Goal: Information Seeking & Learning: Check status

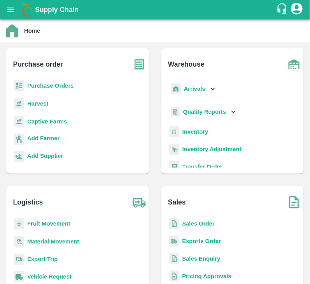
click at [62, 84] on b "Purchase Orders" at bounding box center [50, 85] width 47 height 6
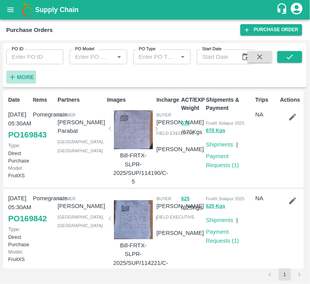
click at [29, 74] on strong "More" at bounding box center [26, 77] width 18 height 6
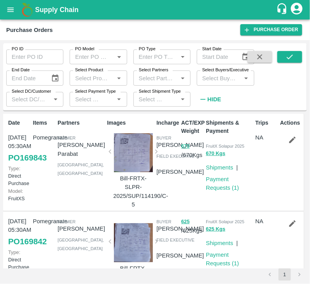
click at [212, 76] on input "Select Buyers/Executive" at bounding box center [219, 78] width 40 height 10
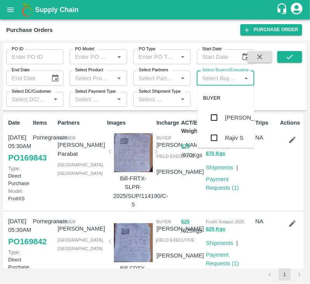
click at [212, 76] on input "Select Buyers/Executive" at bounding box center [219, 78] width 40 height 10
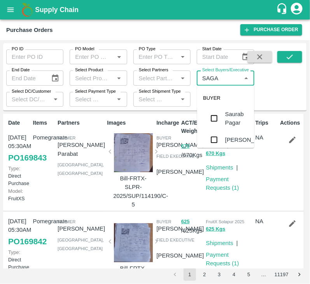
type input "SAGAR"
click at [212, 121] on input "checkbox" at bounding box center [215, 118] width 16 height 16
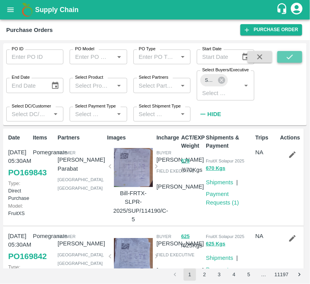
click at [288, 56] on icon "submit" at bounding box center [290, 57] width 9 height 9
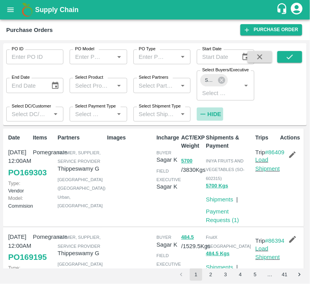
click at [216, 115] on strong "Hide" at bounding box center [214, 114] width 14 height 6
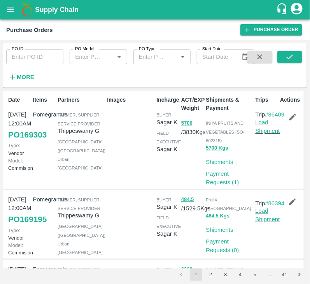
click at [33, 76] on strong "More" at bounding box center [26, 77] width 18 height 6
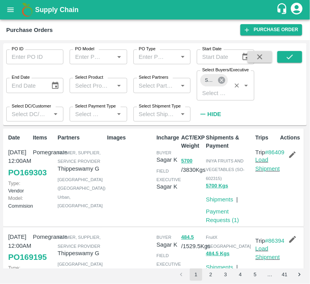
click at [222, 80] on icon at bounding box center [221, 80] width 9 height 9
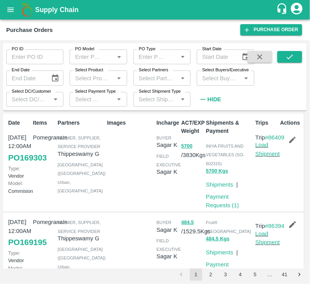
click at [219, 80] on input "Select Buyers/Executive" at bounding box center [219, 78] width 40 height 10
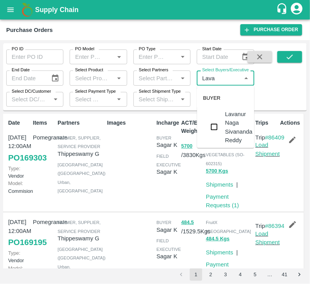
type input "Lavan"
click at [217, 127] on input "checkbox" at bounding box center [215, 127] width 16 height 16
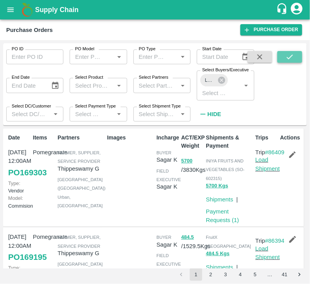
click at [298, 60] on button "submit" at bounding box center [289, 57] width 25 height 12
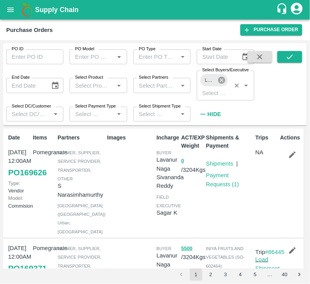
click at [221, 79] on icon at bounding box center [221, 80] width 7 height 7
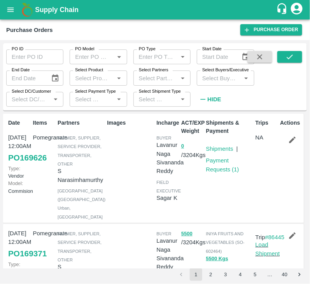
click at [212, 82] on input "Select Buyers/Executive" at bounding box center [219, 78] width 40 height 10
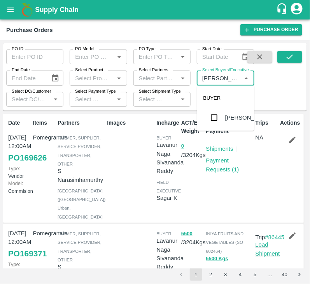
type input "Ujjwal"
click at [214, 114] on input "checkbox" at bounding box center [215, 118] width 16 height 16
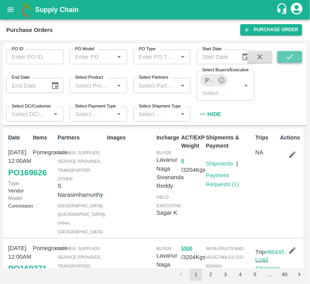
click at [290, 58] on icon "submit" at bounding box center [290, 57] width 9 height 9
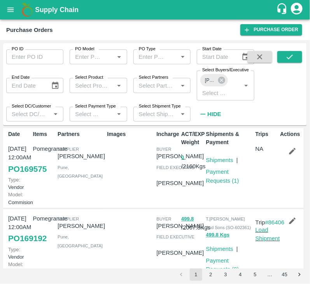
scroll to position [4, 0]
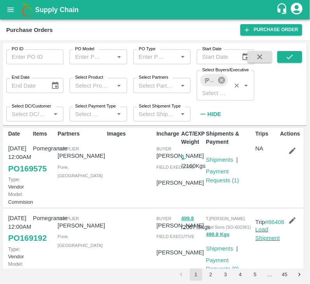
click at [224, 78] on icon at bounding box center [221, 80] width 7 height 7
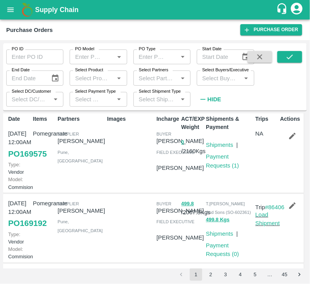
click at [224, 78] on input "Select Buyers/Executive" at bounding box center [219, 78] width 40 height 10
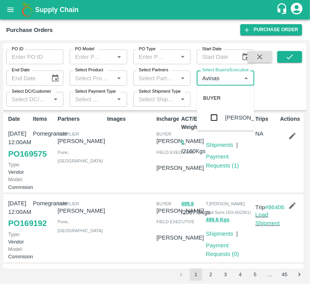
type input "Avinash"
click at [214, 119] on input "checkbox" at bounding box center [215, 118] width 16 height 16
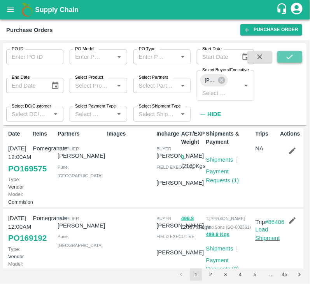
click at [287, 61] on button "submit" at bounding box center [289, 57] width 25 height 12
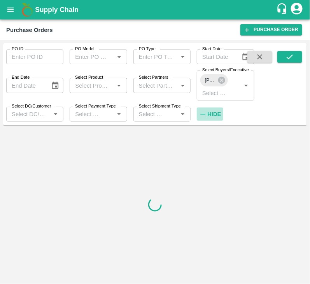
click at [214, 111] on strong "Hide" at bounding box center [214, 114] width 14 height 6
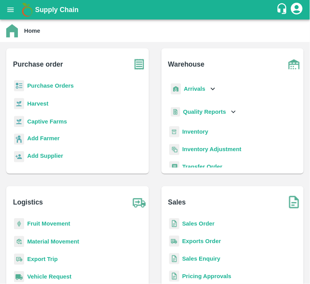
click at [44, 84] on b "Purchase Orders" at bounding box center [50, 85] width 47 height 6
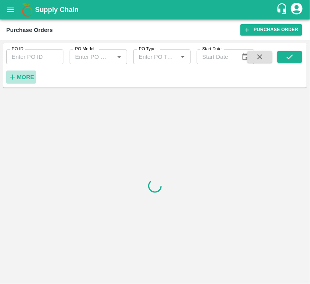
click at [21, 80] on strong "More" at bounding box center [26, 77] width 18 height 6
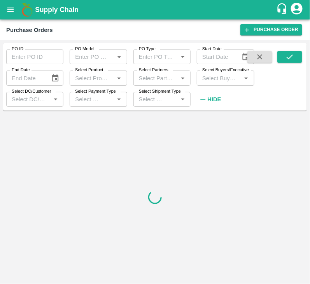
click at [219, 77] on input "Select Buyers/Executive" at bounding box center [219, 78] width 40 height 10
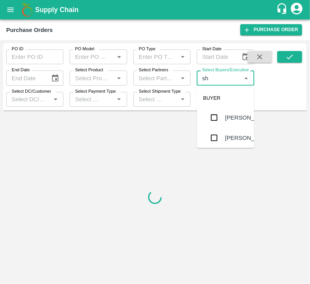
type input "s"
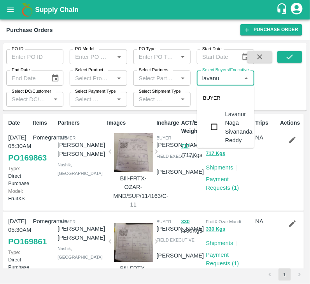
type input "lavanur"
click at [217, 125] on input "checkbox" at bounding box center [215, 127] width 16 height 16
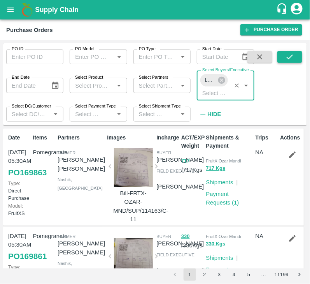
click at [282, 53] on button "submit" at bounding box center [289, 57] width 25 height 12
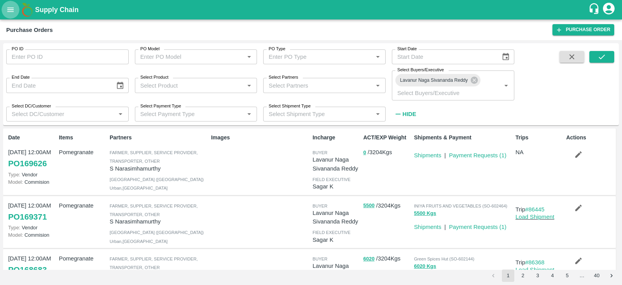
click at [14, 3] on button "open drawer" at bounding box center [11, 10] width 18 height 18
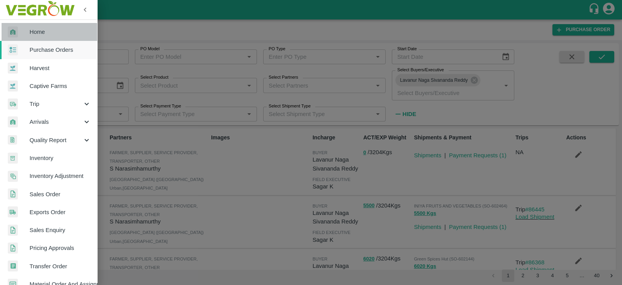
click at [49, 32] on span "Home" at bounding box center [60, 32] width 61 height 9
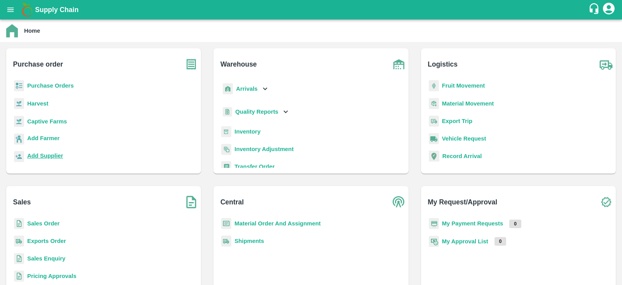
click at [43, 157] on b "Add Supplier" at bounding box center [45, 155] width 36 height 6
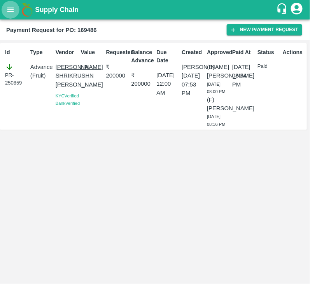
click at [11, 7] on icon "open drawer" at bounding box center [10, 9] width 9 height 9
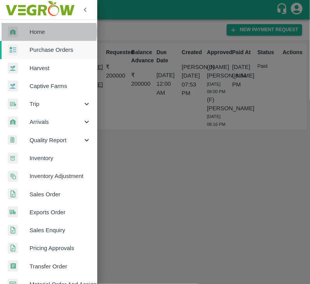
click at [46, 32] on span "Home" at bounding box center [60, 32] width 61 height 9
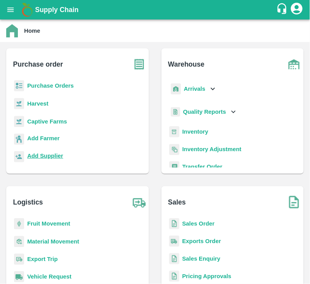
click at [42, 154] on b "Add Supplier" at bounding box center [45, 155] width 36 height 6
